Goal: Information Seeking & Learning: Find specific fact

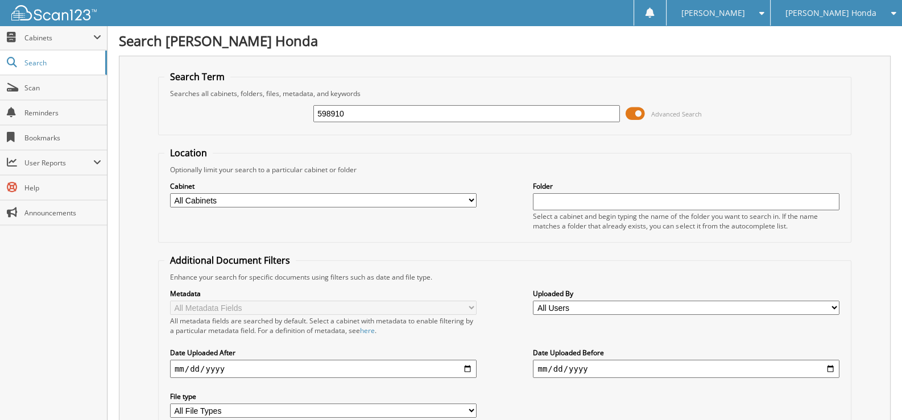
drag, startPoint x: 356, startPoint y: 113, endPoint x: 295, endPoint y: 113, distance: 60.9
click at [295, 113] on div "598910 Advanced Search" at bounding box center [504, 113] width 681 height 31
type input "222584"
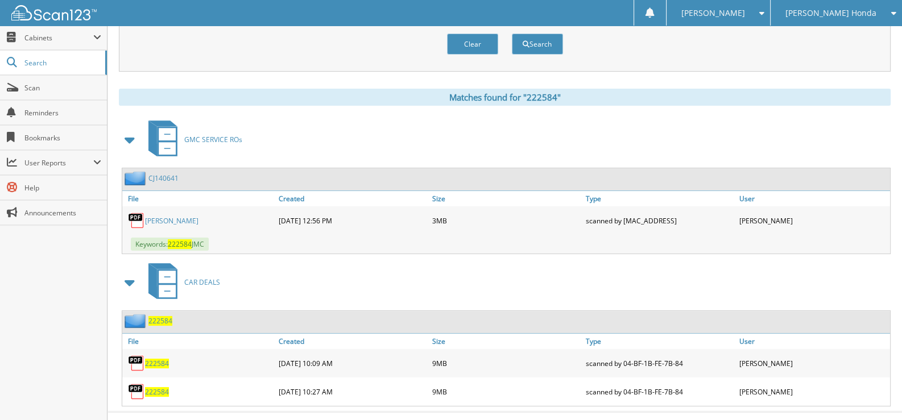
scroll to position [417, 0]
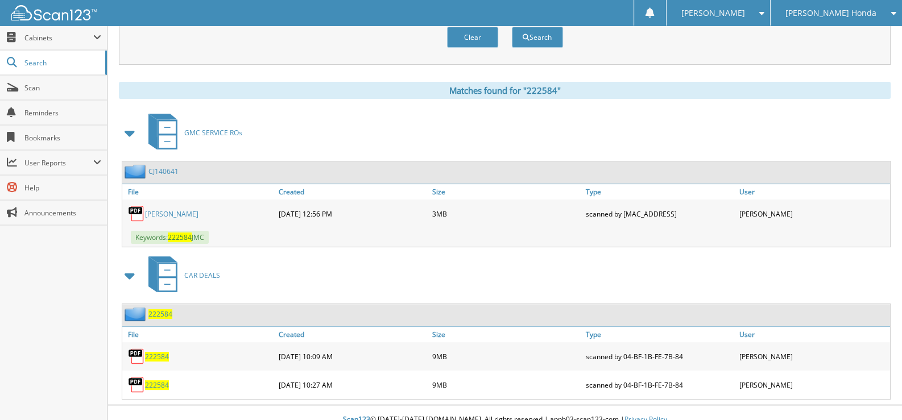
click at [153, 381] on span "222584" at bounding box center [157, 386] width 24 height 10
click at [158, 352] on span "222584" at bounding box center [157, 357] width 24 height 10
